Goal: Information Seeking & Learning: Learn about a topic

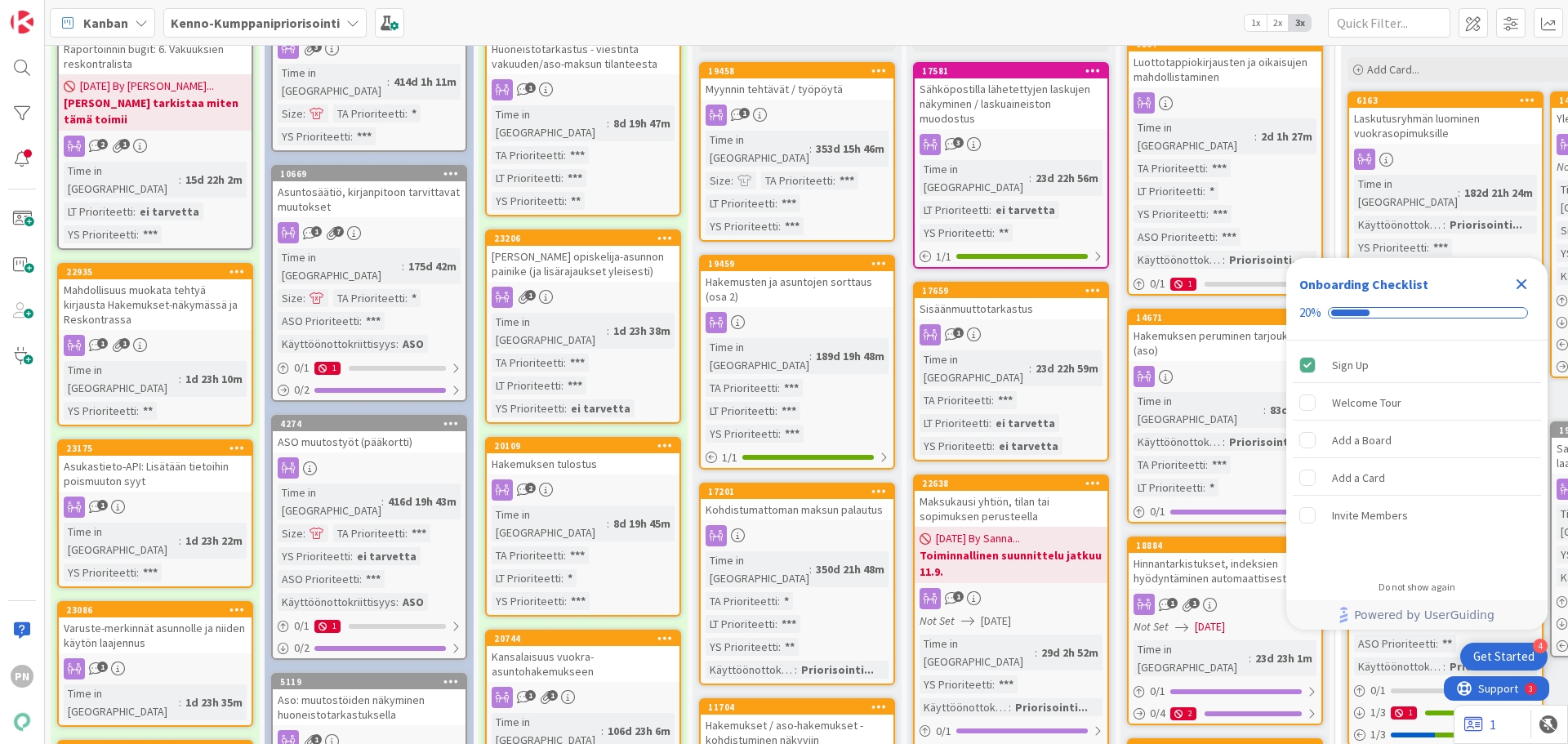
click at [170, 279] on div "Mahdollisuus muokata tehtyä kirjausta Hakemukset-näkymässä ja Reskontrassa" at bounding box center [155, 304] width 193 height 50
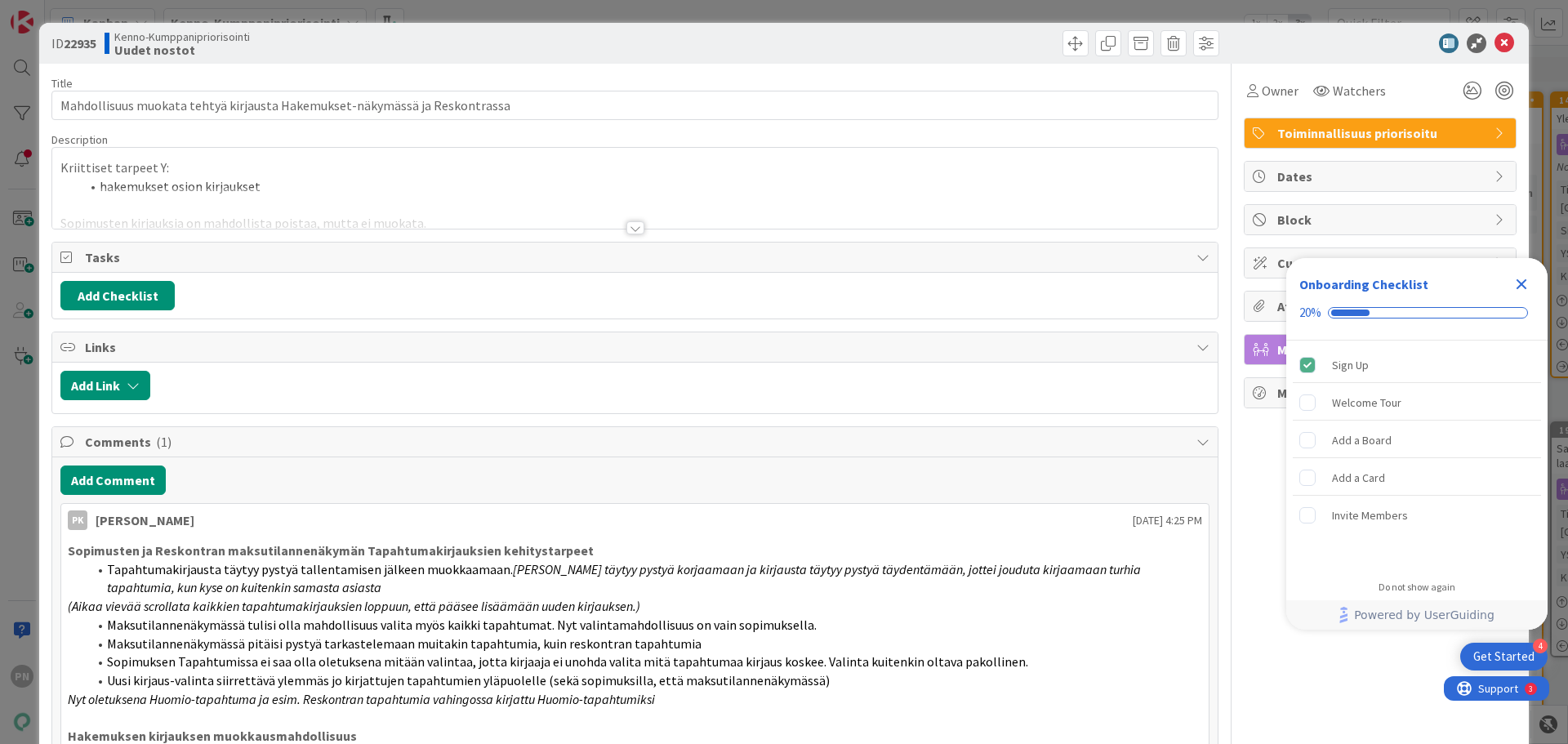
click at [627, 222] on div at bounding box center [635, 228] width 18 height 13
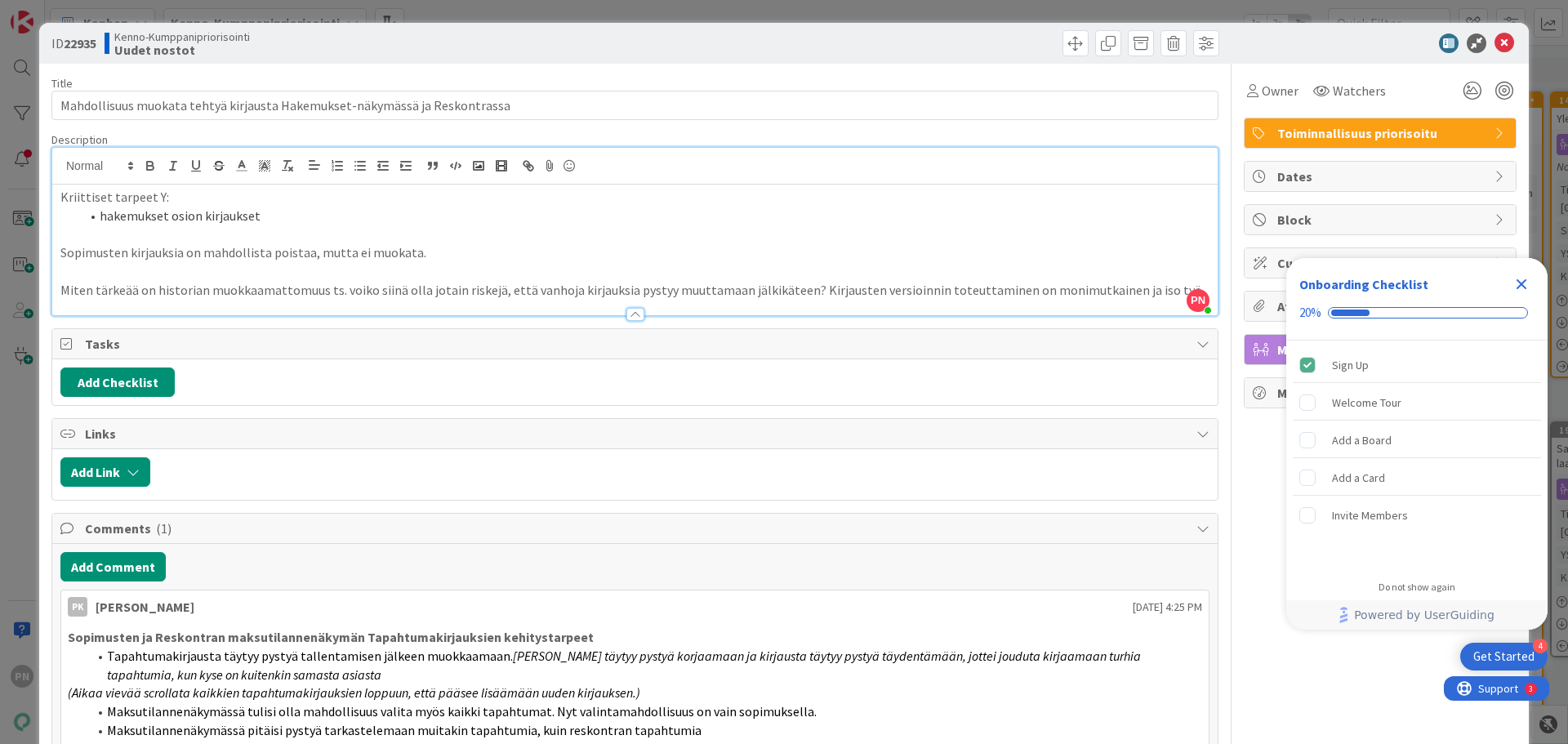
click at [629, 313] on div at bounding box center [635, 315] width 18 height 13
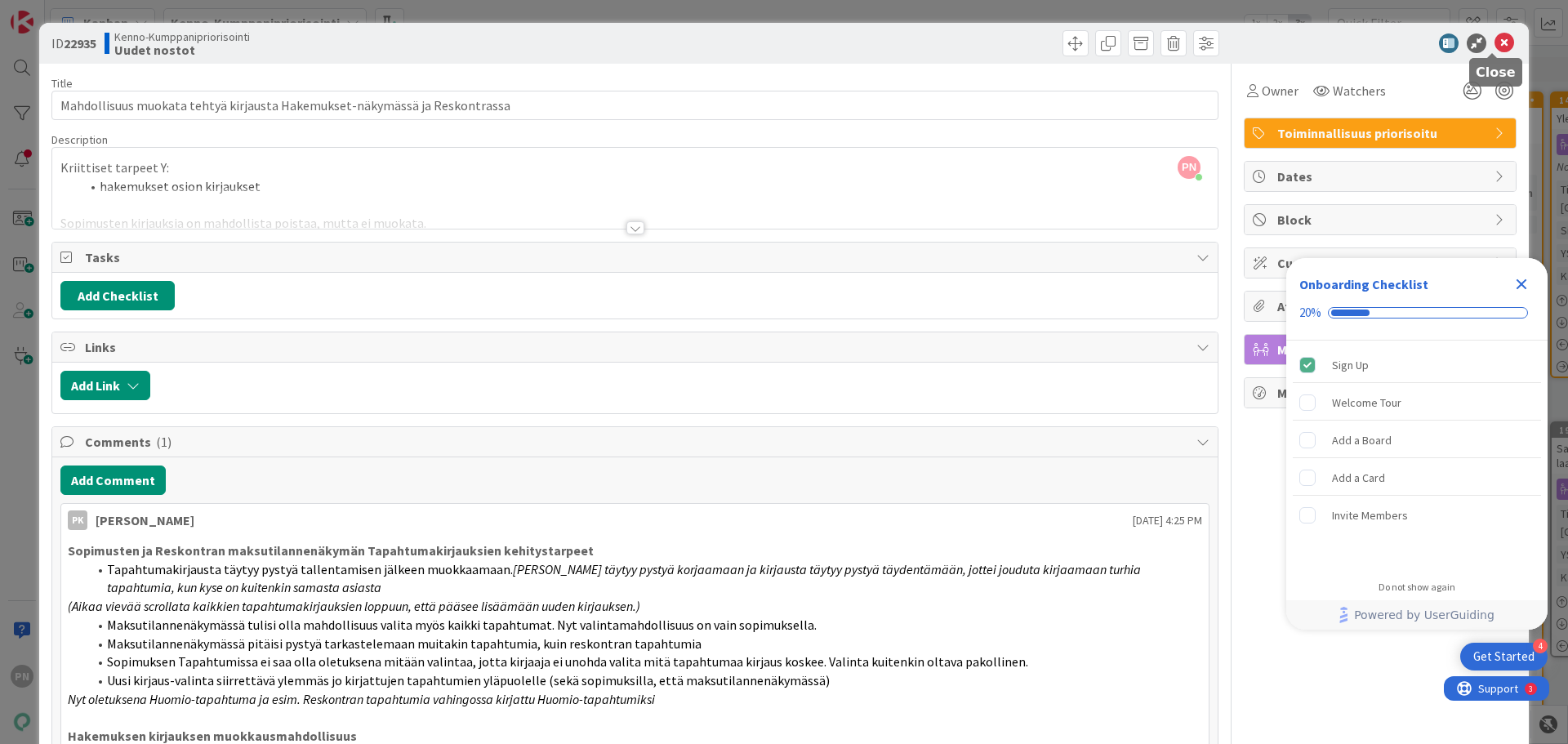
click at [1495, 40] on icon at bounding box center [1505, 43] width 20 height 20
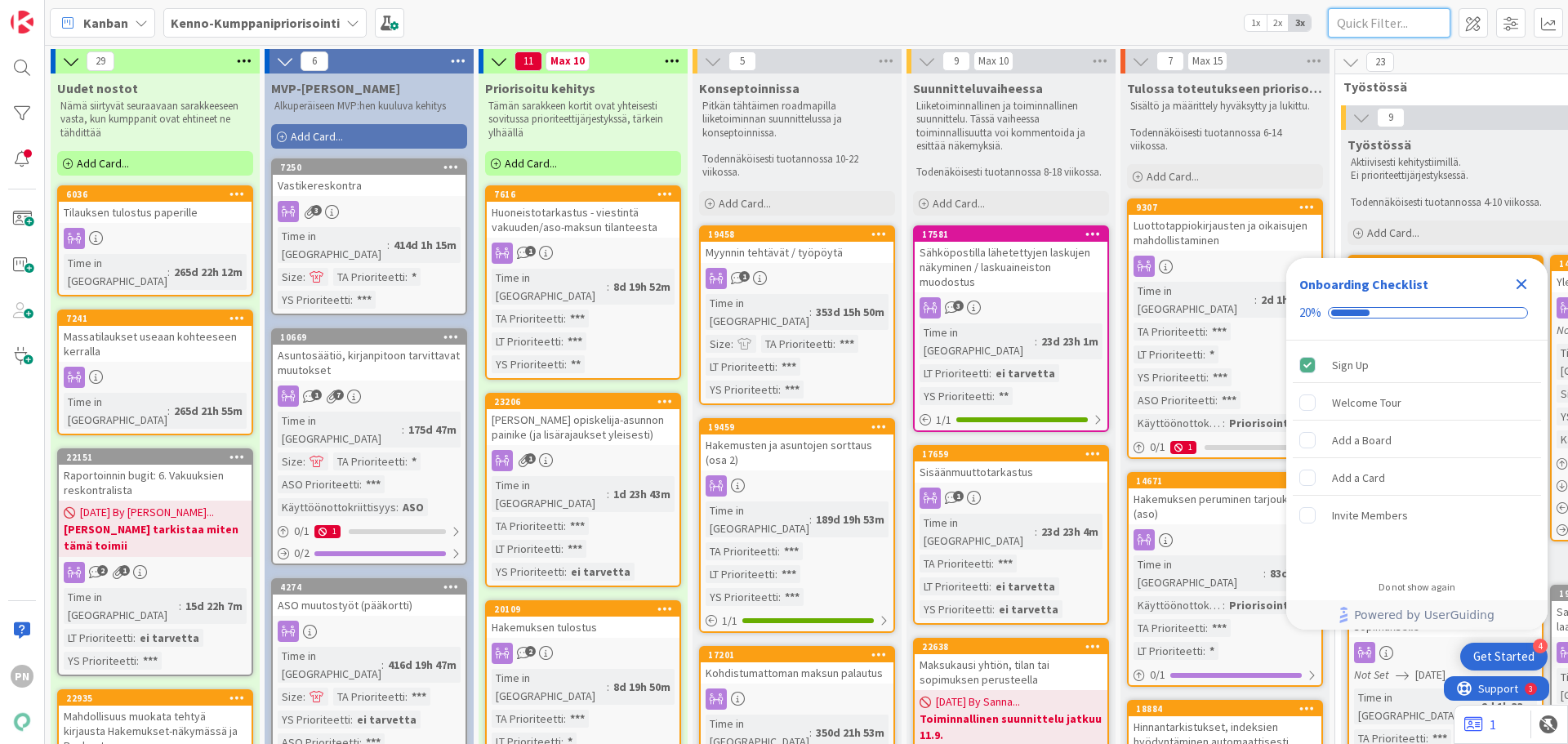
click at [1396, 25] on input "text" at bounding box center [1390, 23] width 123 height 30
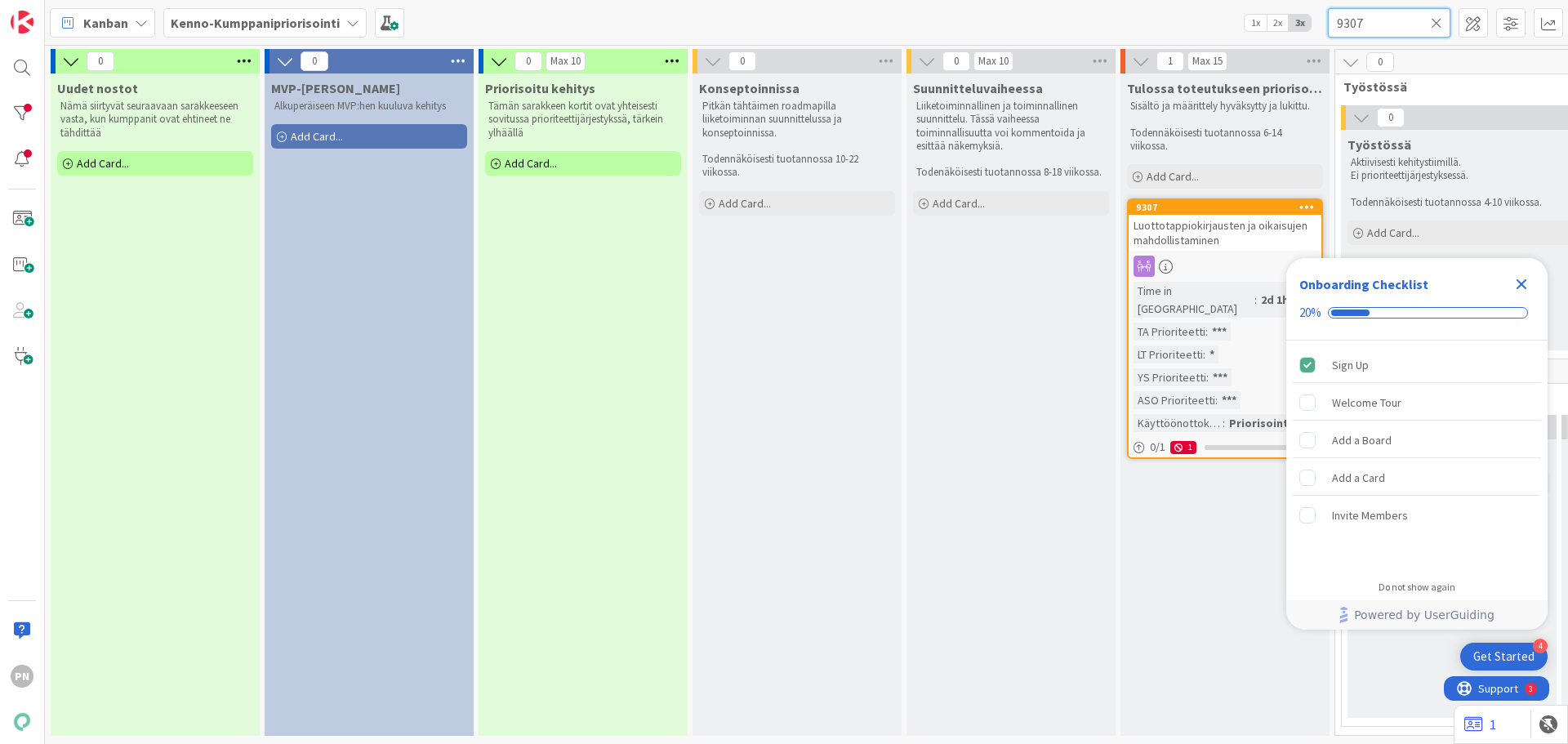
type input "9307"
click at [1207, 221] on span "Luottotappiokirjausten ja oikaisujen mahdollistaminen" at bounding box center [1220, 233] width 174 height 30
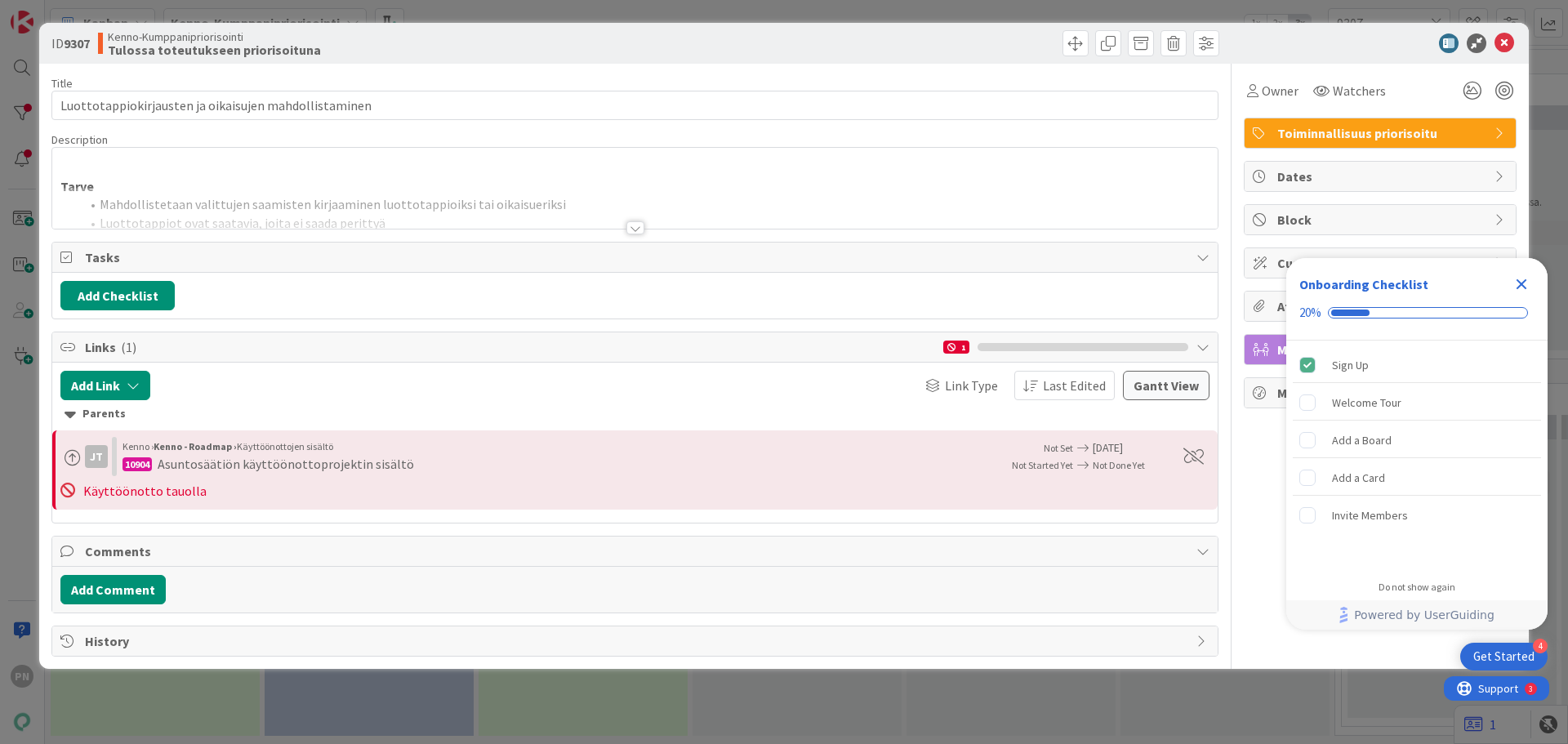
click at [638, 225] on div at bounding box center [635, 228] width 18 height 13
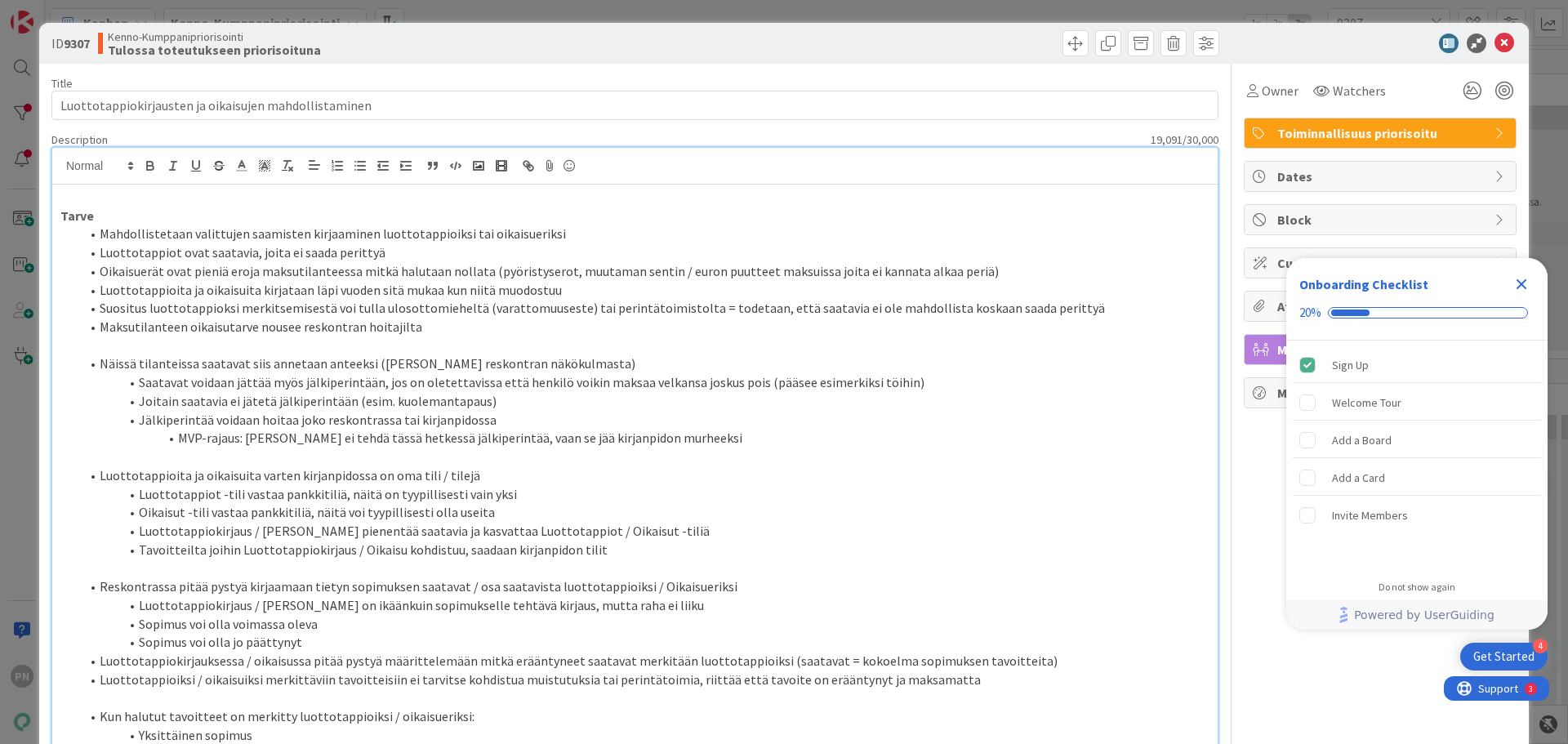
click at [1520, 281] on icon "Close Checklist" at bounding box center [1521, 284] width 10 height 10
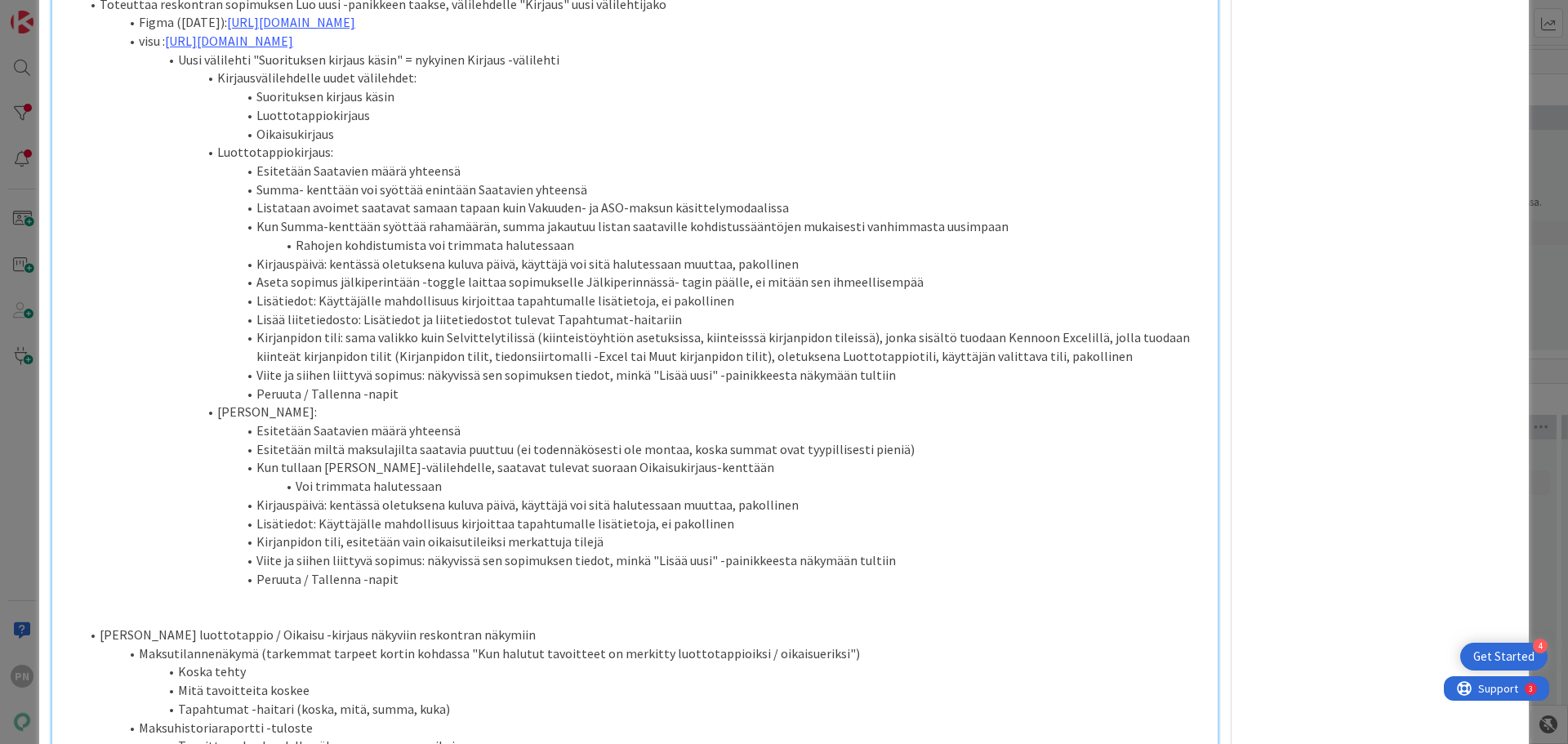
scroll to position [1057, 0]
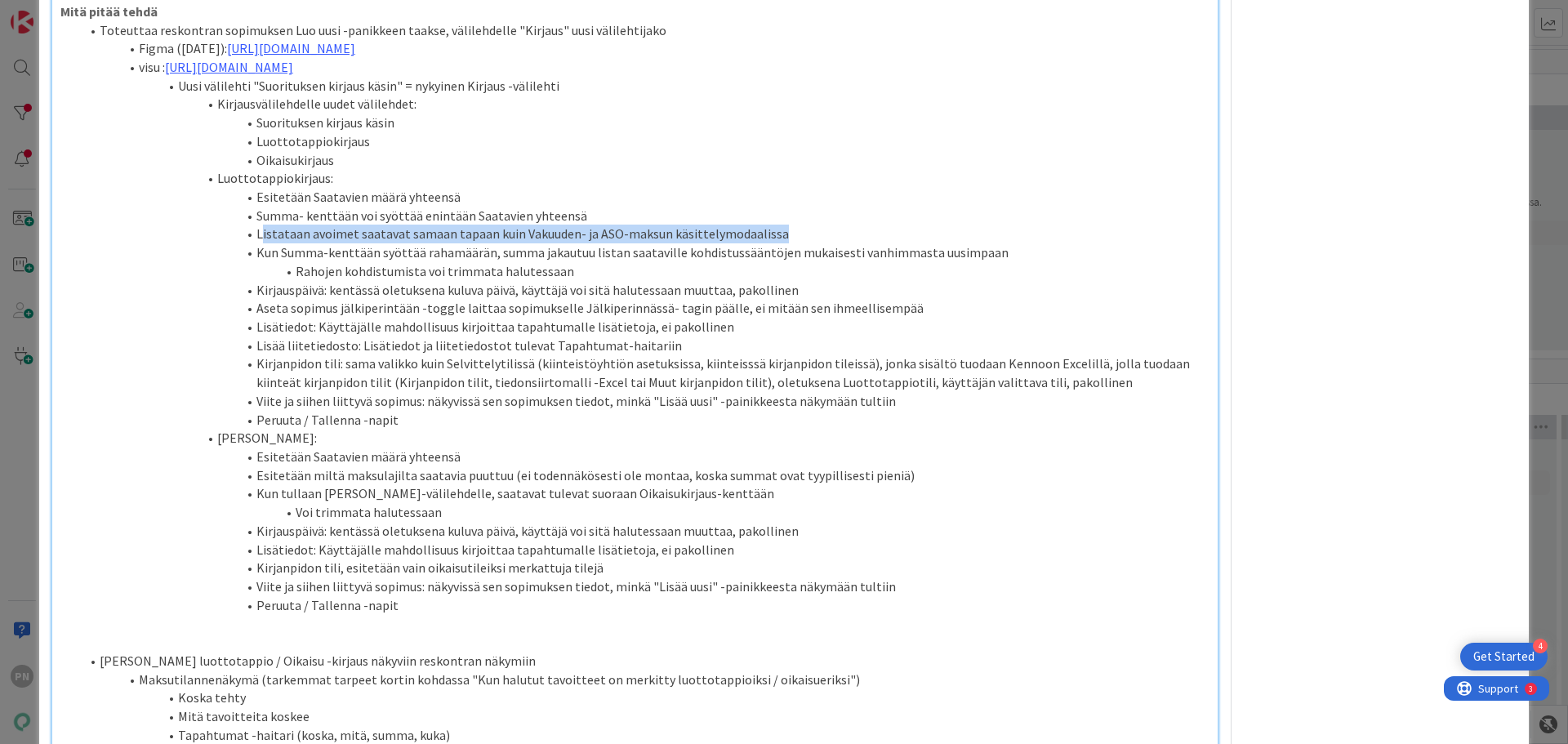
drag, startPoint x: 262, startPoint y: 232, endPoint x: 784, endPoint y: 238, distance: 522.0
click at [784, 238] on li "Listataan avoimet saatavat samaan tapaan kuin Vakuuden- ja ASO-maksun käsittely…" at bounding box center [645, 234] width 1130 height 19
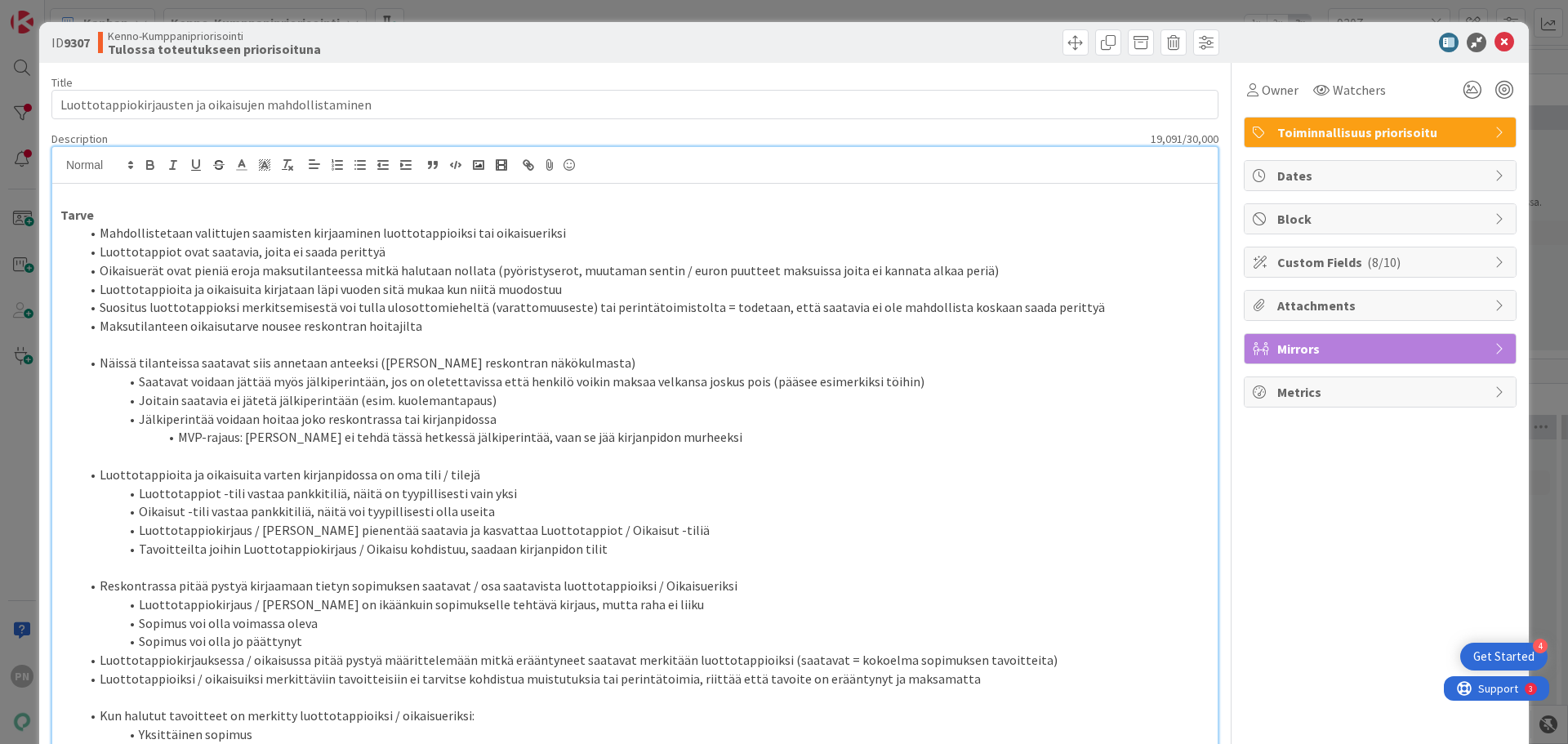
scroll to position [0, 0]
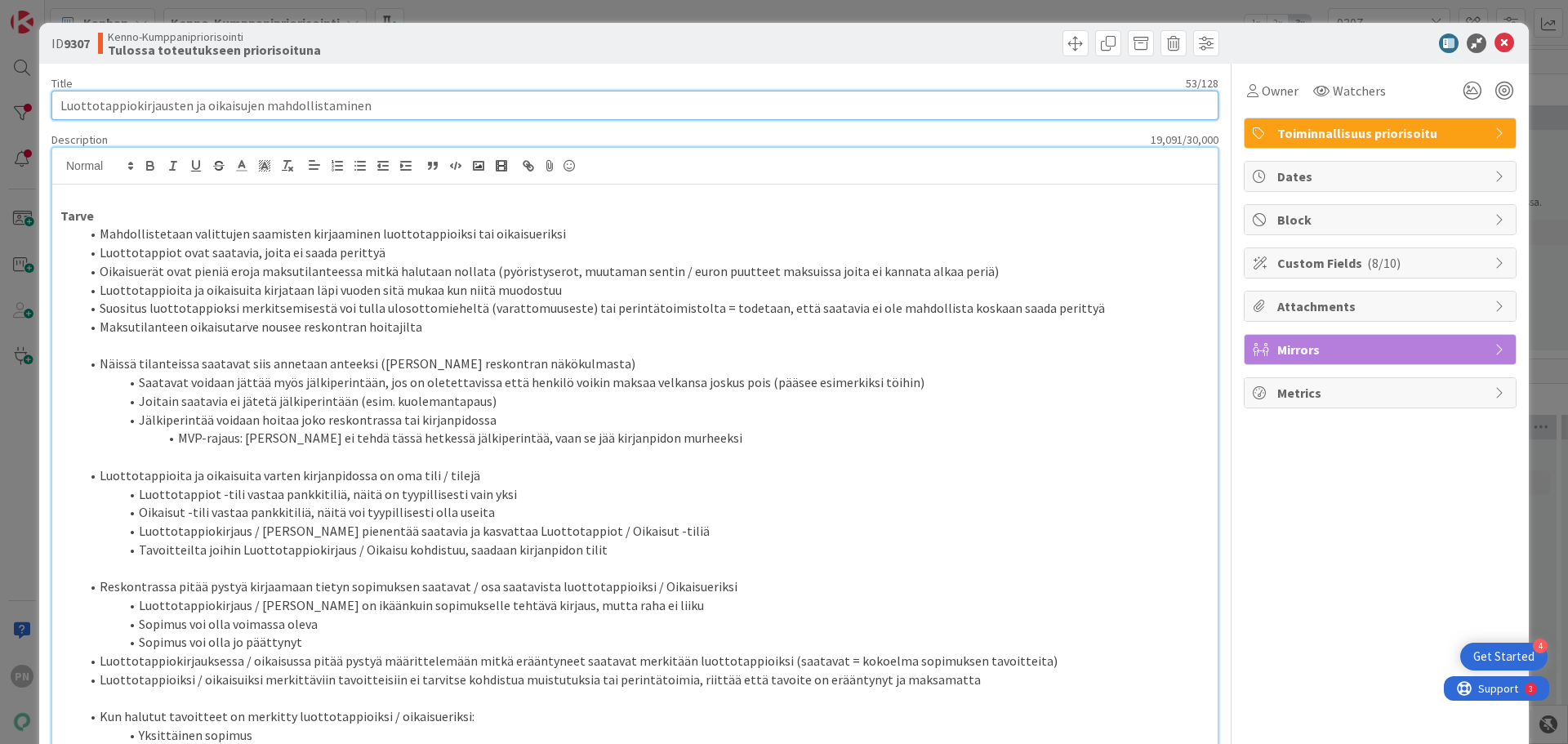
drag, startPoint x: 383, startPoint y: 109, endPoint x: 24, endPoint y: 82, distance: 360.0
click at [24, 82] on div "ID 9307 Kenno-Kumppanipriorisointi Tulossa toteutukseen priorisoituna Title 53 …" at bounding box center [784, 372] width 1568 height 744
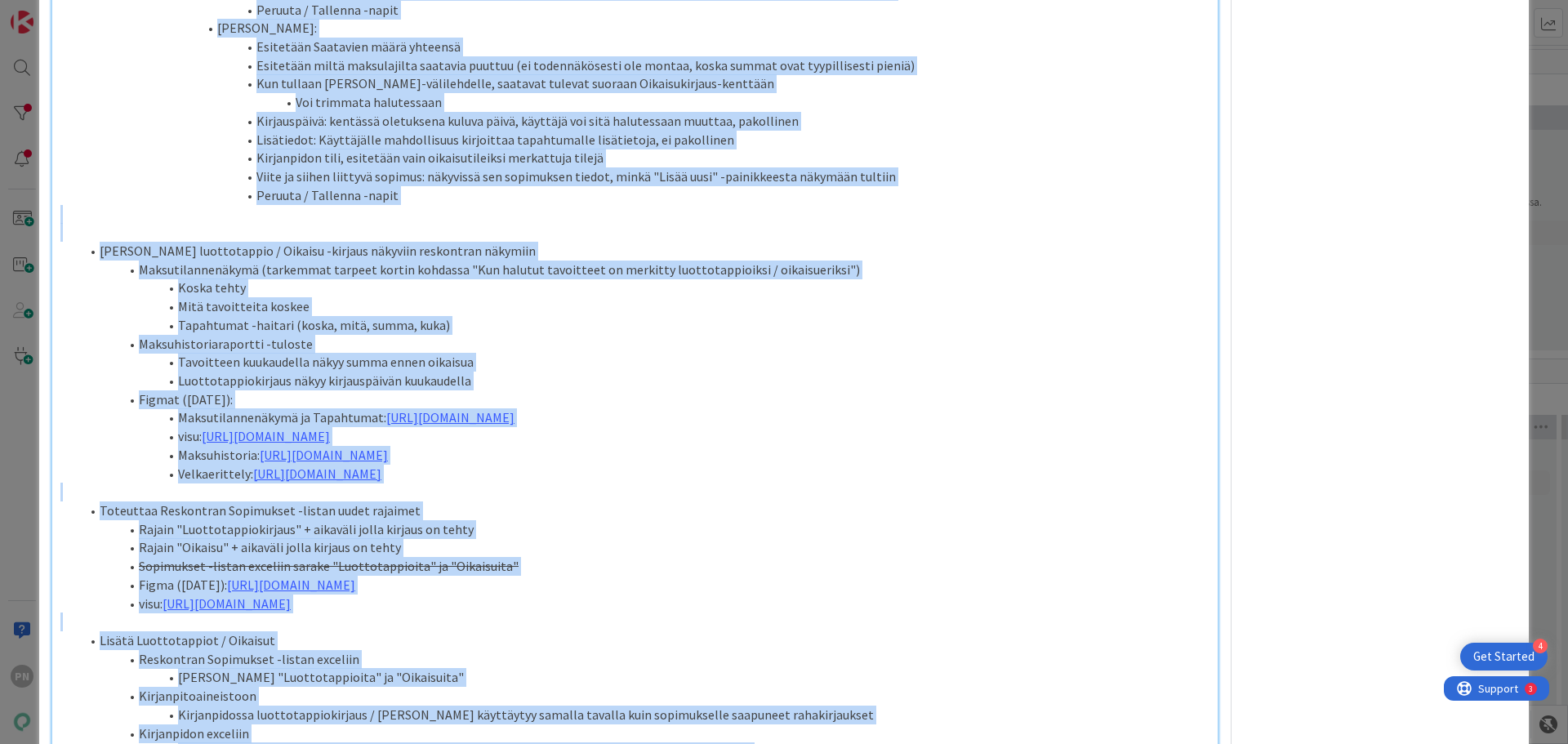
scroll to position [2037, 0]
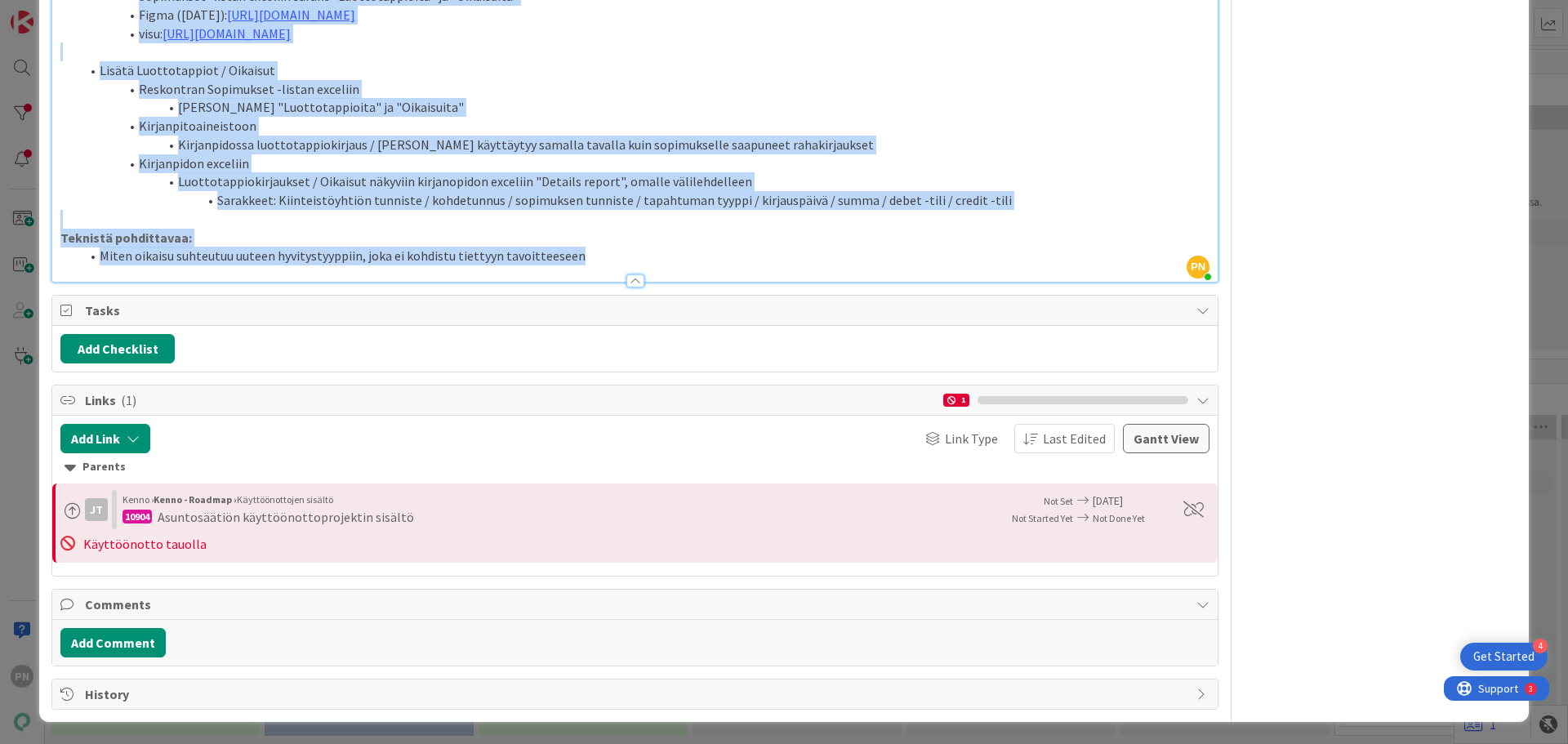
drag, startPoint x: 59, startPoint y: 215, endPoint x: 601, endPoint y: 252, distance: 543.3
copy div "Lorem Ipsumdolorsitam consectetu adipiscin elitseddoei temporincididunt utl etd…"
